Goal: Use online tool/utility: Utilize a website feature to perform a specific function

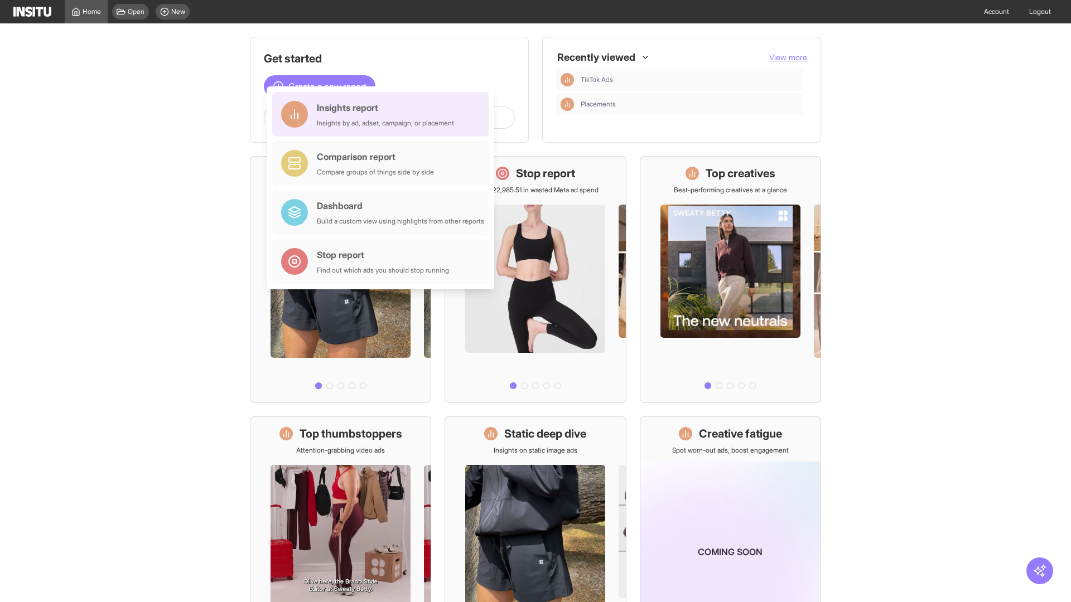
click at [383, 114] on div "Insights report Insights by ad, adset, campaign, or placement" at bounding box center [385, 114] width 137 height 27
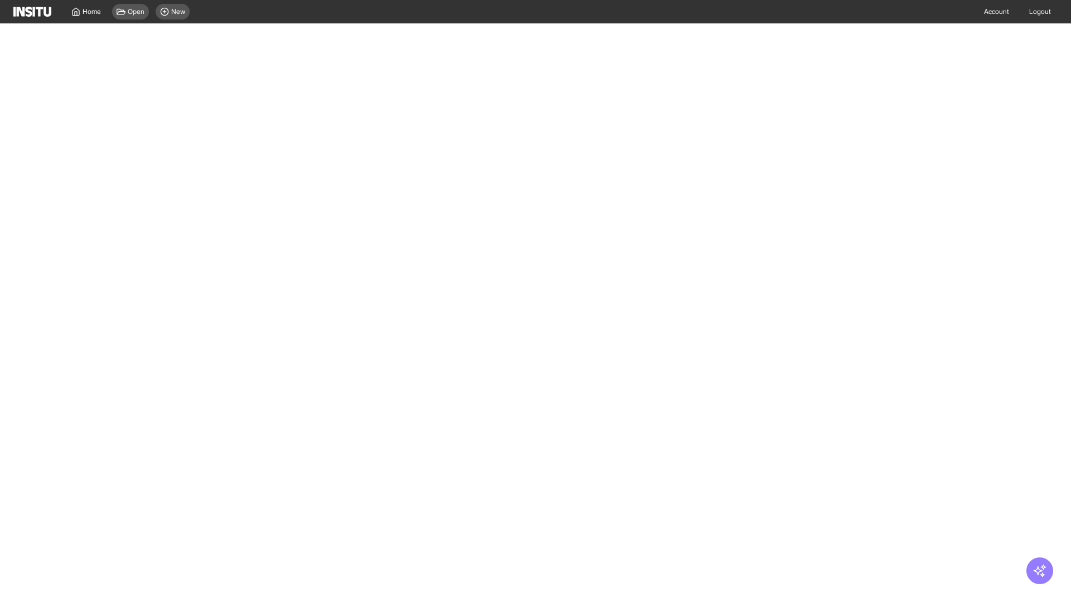
select select "**"
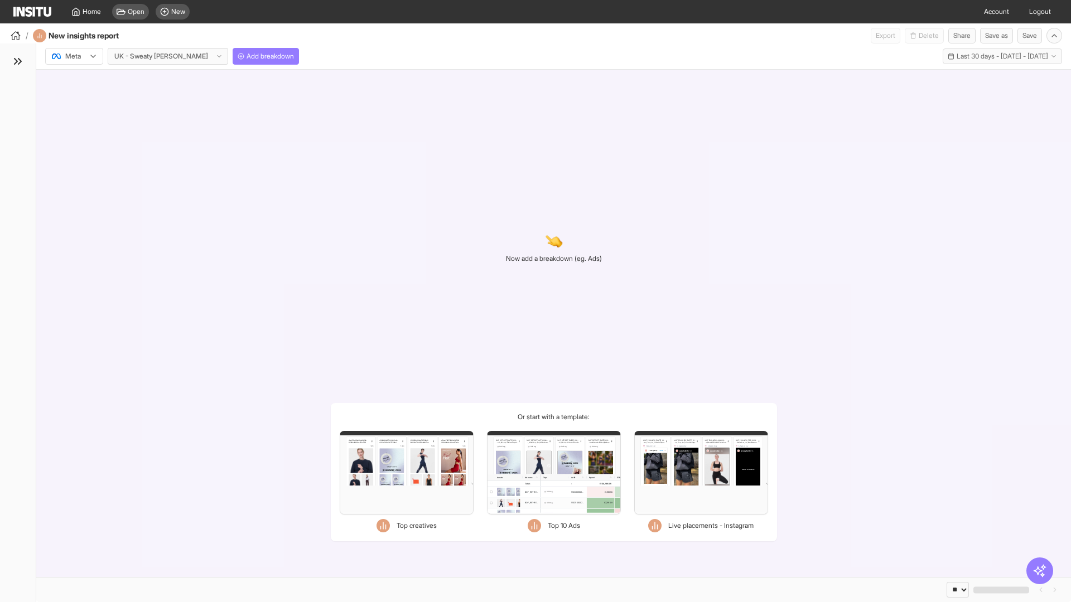
click at [74, 56] on div at bounding box center [66, 56] width 31 height 11
click at [74, 80] on span "Meta" at bounding box center [73, 80] width 15 height 10
click at [246, 56] on span "Add breakdown" at bounding box center [269, 56] width 47 height 9
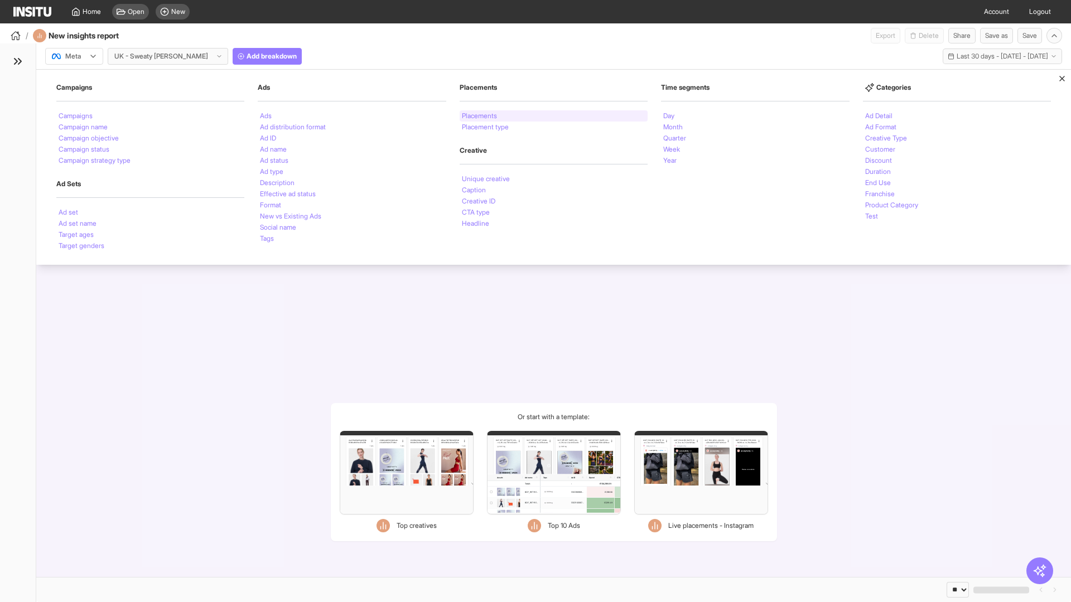
click at [480, 116] on li "Placements" at bounding box center [479, 116] width 35 height 7
